Goal: Navigation & Orientation: Find specific page/section

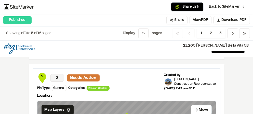
scroll to position [800, 0]
